Goal: Transaction & Acquisition: Purchase product/service

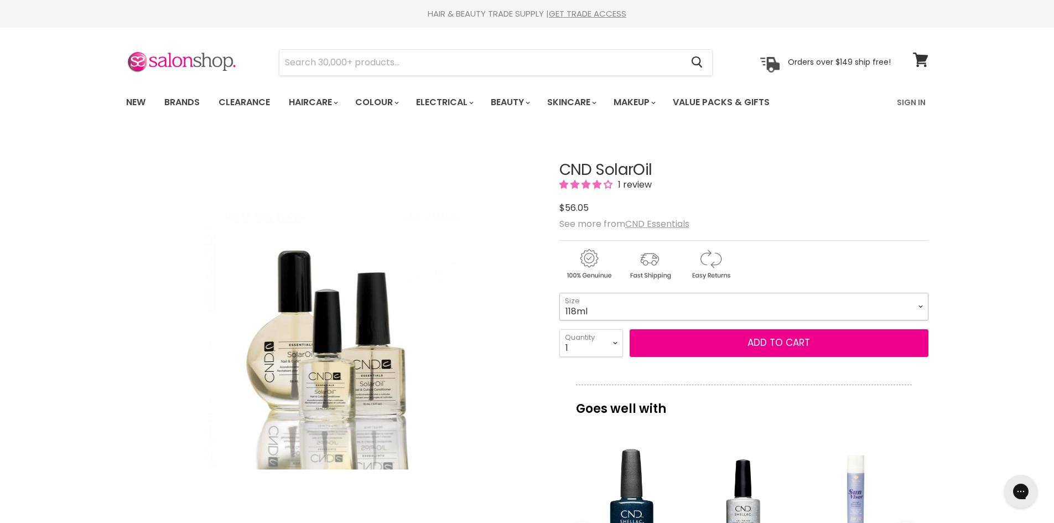
click at [919, 308] on select "3.7ml 7.3ml 15ml 68ml 118ml 40pk x 3.7ml" at bounding box center [743, 307] width 369 height 28
select select "3.7ml"
click at [559, 293] on select "3.7ml 7.3ml 15ml 68ml 118ml 40pk x 3.7ml" at bounding box center [743, 307] width 369 height 28
click at [619, 342] on select "1 2 3 4 5 6 7 8 9 10+" at bounding box center [591, 343] width 64 height 28
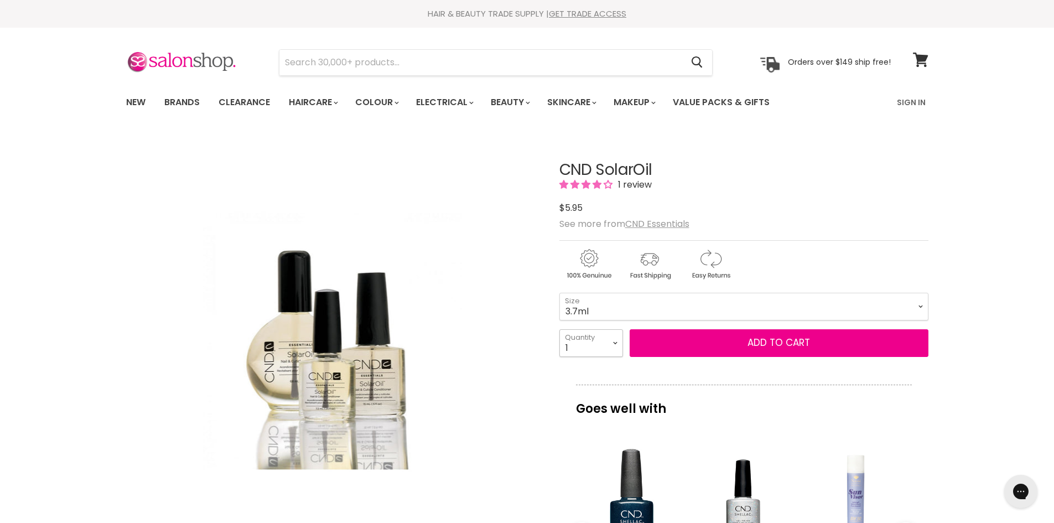
click at [619, 342] on select "1 2 3 4 5 6 7 8 9 10+" at bounding box center [591, 343] width 64 height 28
select select "5"
click at [559, 329] on select "1 2 3 4 5 6 7 8 9 10+" at bounding box center [591, 343] width 64 height 28
type input "5"
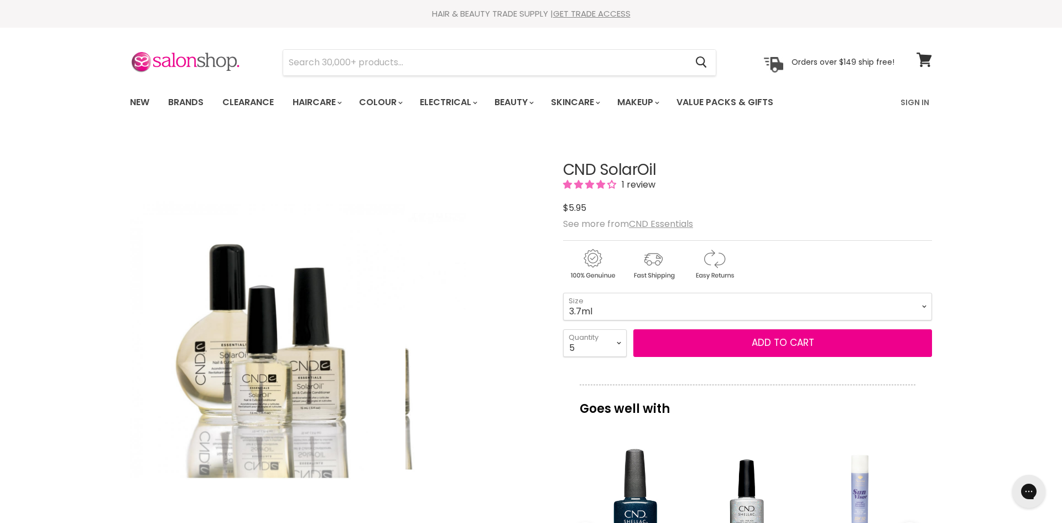
click at [533, 360] on div "Click or scroll to zoom Tap or pinch to zoom" at bounding box center [336, 340] width 413 height 413
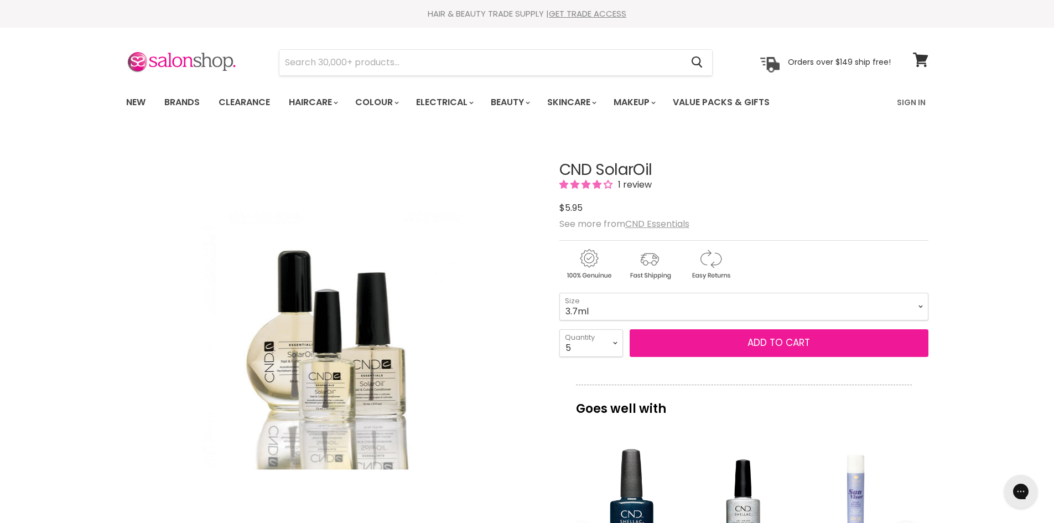
click at [781, 345] on button "Add to cart" at bounding box center [779, 343] width 299 height 28
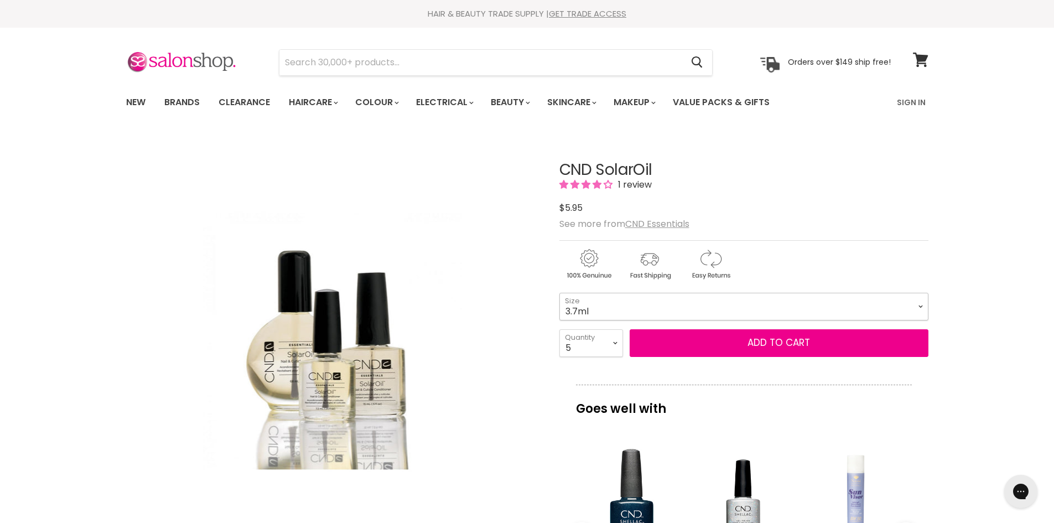
click at [917, 302] on select "3.7ml 7.3ml 15ml 68ml 118ml 40pk x 3.7ml" at bounding box center [743, 307] width 369 height 28
click at [559, 293] on select "3.7ml 7.3ml 15ml 68ml 118ml 40pk x 3.7ml" at bounding box center [743, 307] width 369 height 28
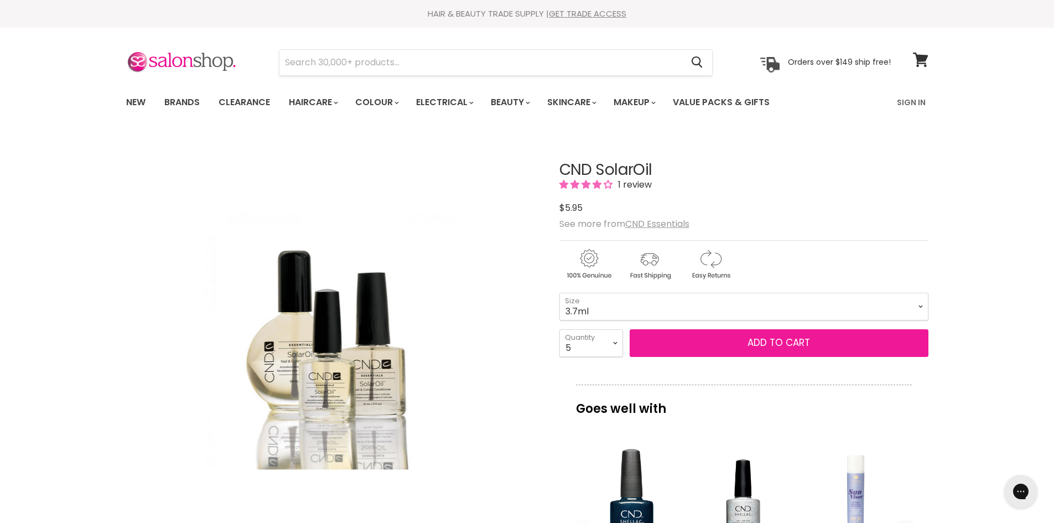
click at [765, 342] on button "Add to cart" at bounding box center [779, 343] width 299 height 28
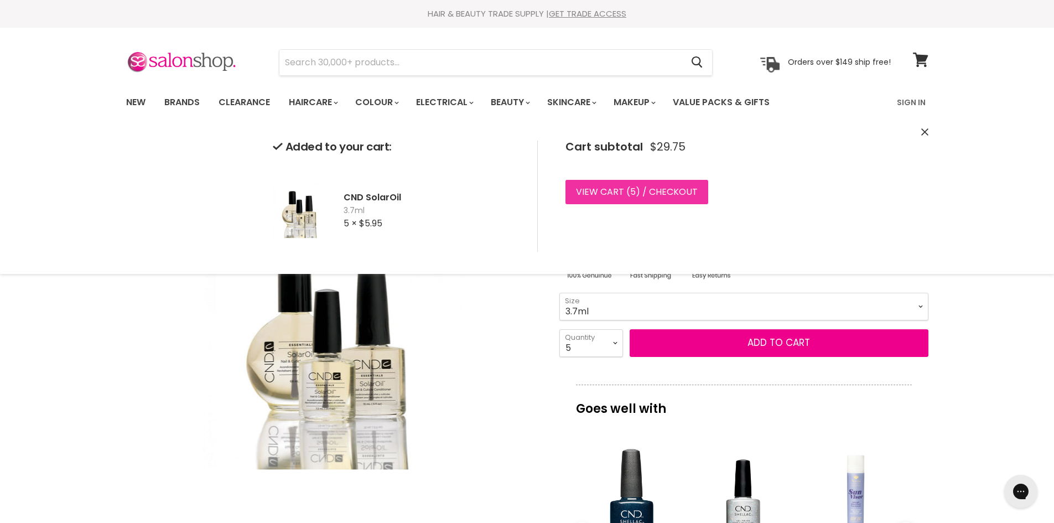
click at [644, 196] on link "View cart ( 5 ) / Checkout" at bounding box center [636, 192] width 143 height 24
